Goal: Transaction & Acquisition: Purchase product/service

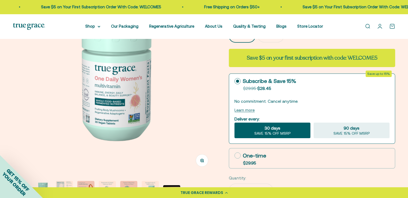
scroll to position [107, 0]
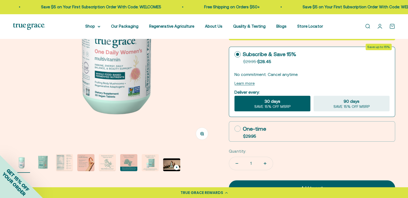
click at [237, 128] on icon at bounding box center [237, 129] width 6 height 6
click at [234, 128] on input "One-time $29.95" at bounding box center [234, 128] width 0 height 0
radio input "true"
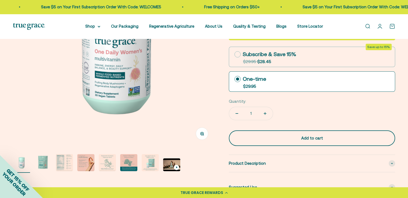
click at [281, 138] on div "Add to cart" at bounding box center [311, 138] width 145 height 6
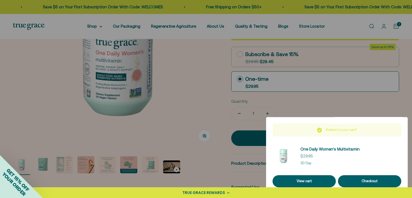
click at [99, 26] on div at bounding box center [206, 99] width 412 height 198
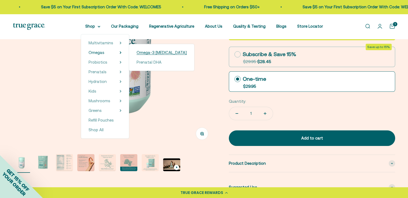
click at [163, 52] on span "Omega-3 [MEDICAL_DATA]" at bounding box center [161, 52] width 50 height 5
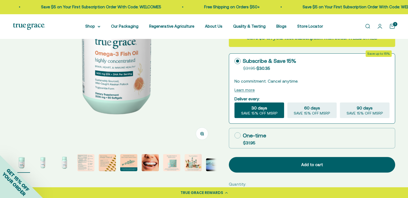
click at [237, 135] on icon at bounding box center [237, 135] width 6 height 6
click at [234, 135] on input "One-time $31.95" at bounding box center [234, 135] width 0 height 0
radio input "true"
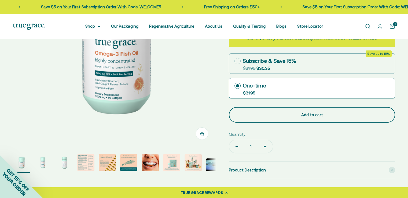
click at [283, 115] on div "Add to cart" at bounding box center [311, 115] width 145 height 6
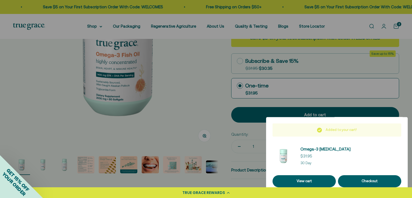
click at [209, 71] on div at bounding box center [206, 99] width 412 height 198
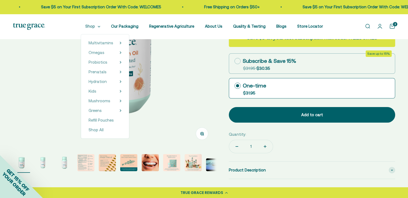
click at [91, 25] on summary "Shop" at bounding box center [92, 26] width 15 height 6
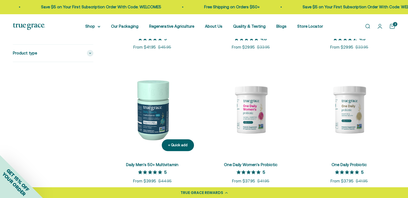
scroll to position [375, 0]
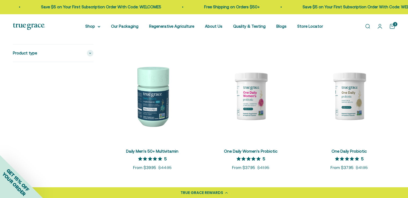
click at [395, 28] on link "Open cart 2" at bounding box center [392, 26] width 6 height 6
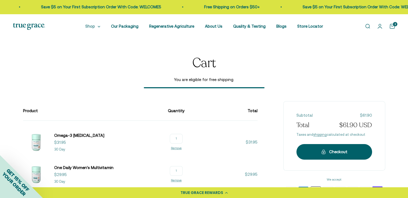
click at [98, 27] on summary "Shop" at bounding box center [92, 26] width 15 height 6
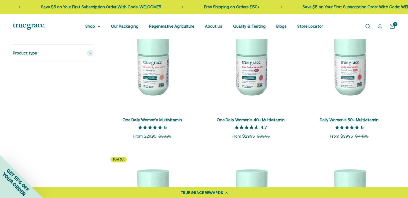
scroll to position [27, 0]
